Goal: Task Accomplishment & Management: Manage account settings

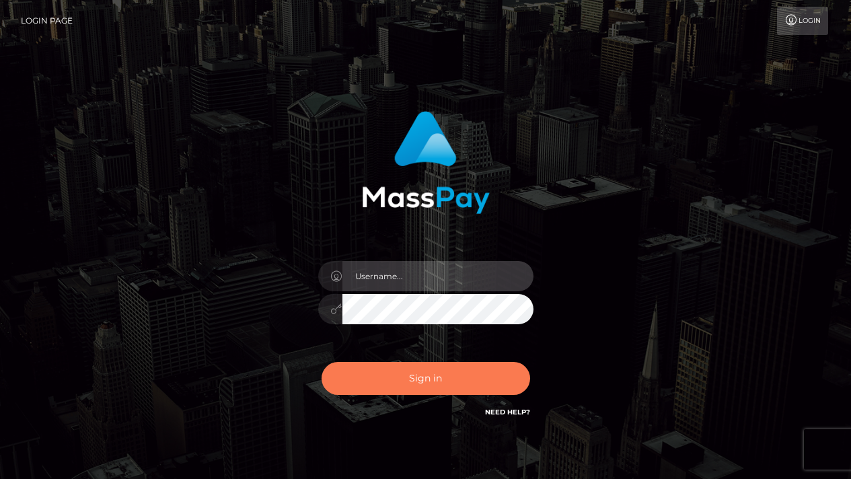
type input "[EMAIL_ADDRESS][DOMAIN_NAME]"
click at [423, 381] on button "Sign in" at bounding box center [425, 378] width 208 height 33
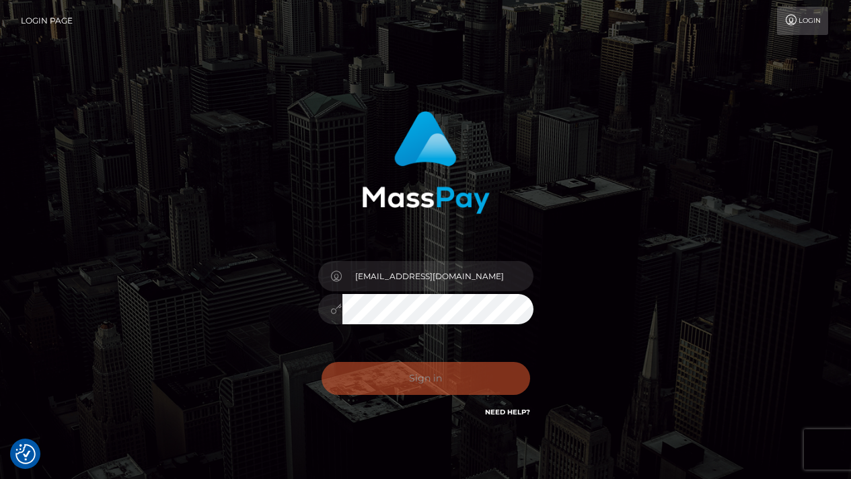
checkbox input "true"
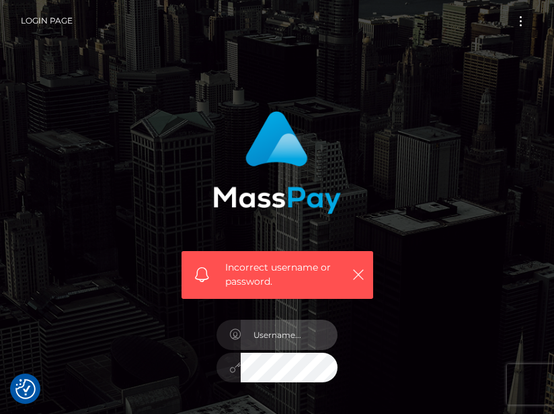
type input "[EMAIL_ADDRESS][DOMAIN_NAME]"
click at [372, 106] on div "Incorrect username or password." at bounding box center [277, 200] width 212 height 198
click at [356, 272] on icon "button" at bounding box center [358, 274] width 13 height 13
click at [359, 272] on icon "button" at bounding box center [358, 274] width 13 height 13
click at [358, 280] on icon "button" at bounding box center [358, 274] width 13 height 13
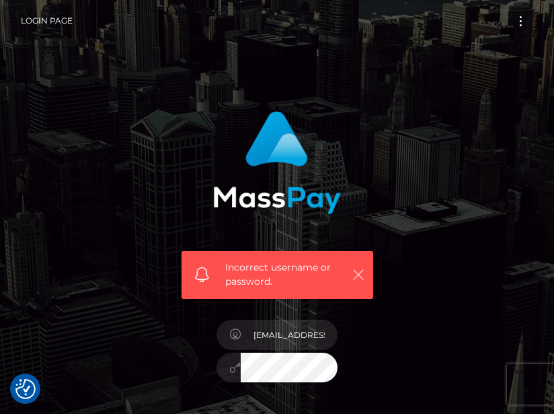
click at [358, 280] on icon "button" at bounding box center [358, 274] width 13 height 13
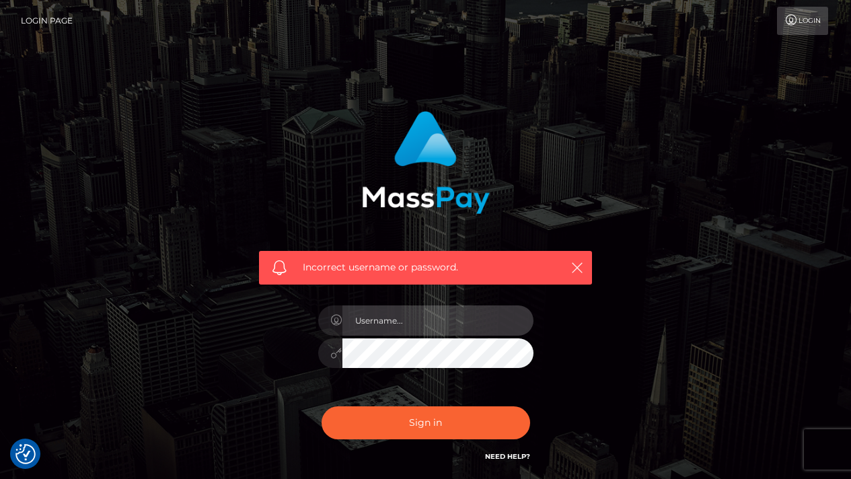
type input "[EMAIL_ADDRESS][DOMAIN_NAME]"
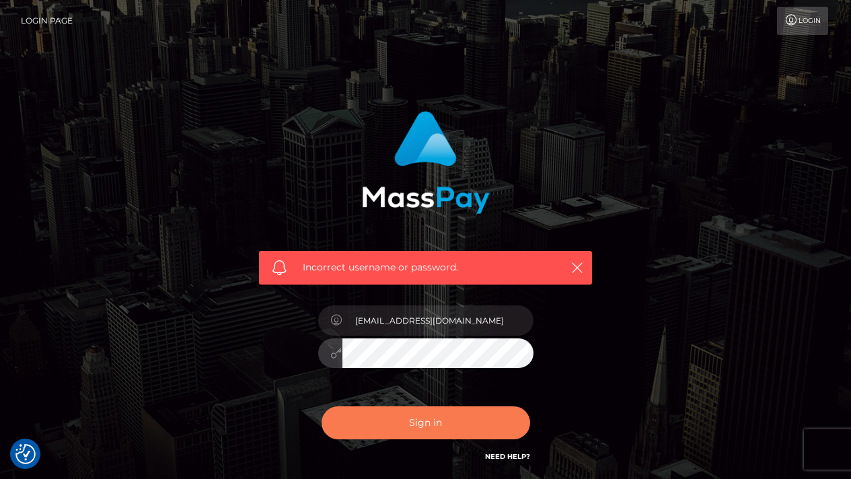
click at [460, 409] on button "Sign in" at bounding box center [425, 422] width 208 height 33
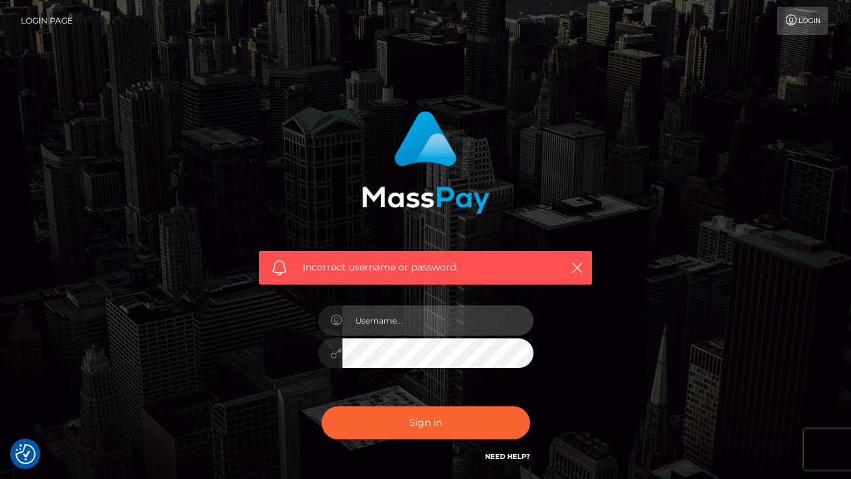
type input "[EMAIL_ADDRESS][DOMAIN_NAME]"
click at [465, 319] on input "[EMAIL_ADDRESS][DOMAIN_NAME]" at bounding box center [437, 320] width 191 height 30
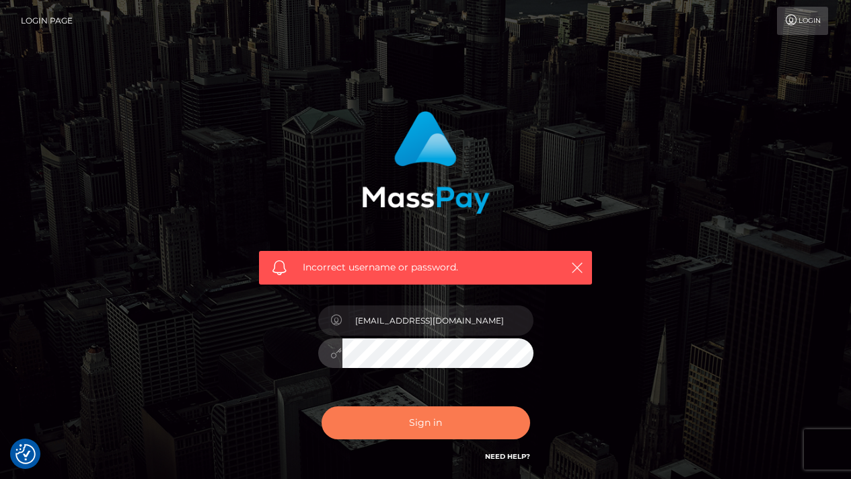
click at [366, 420] on button "Sign in" at bounding box center [425, 422] width 208 height 33
